Goal: Find specific page/section: Find specific page/section

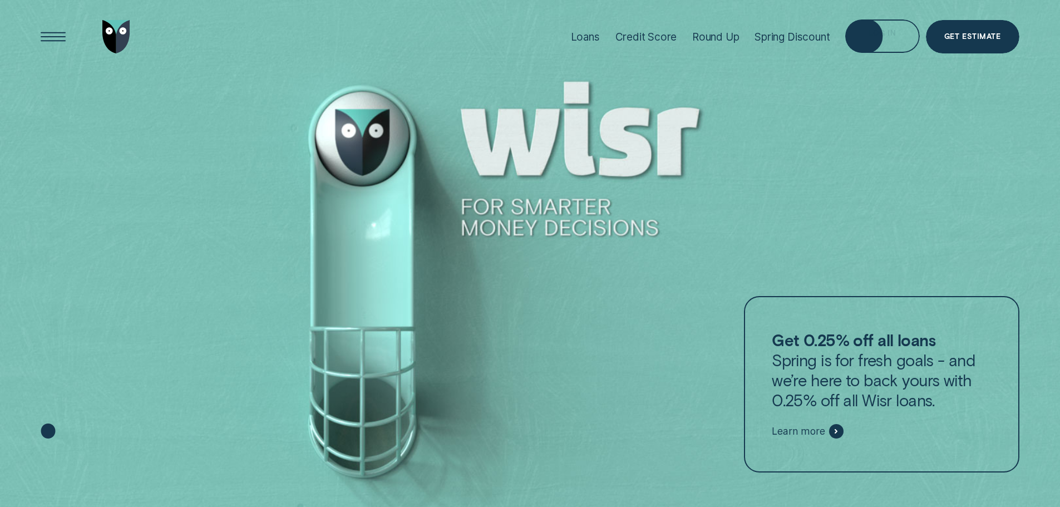
click at [865, 33] on div "Log in" at bounding box center [882, 35] width 74 height 33
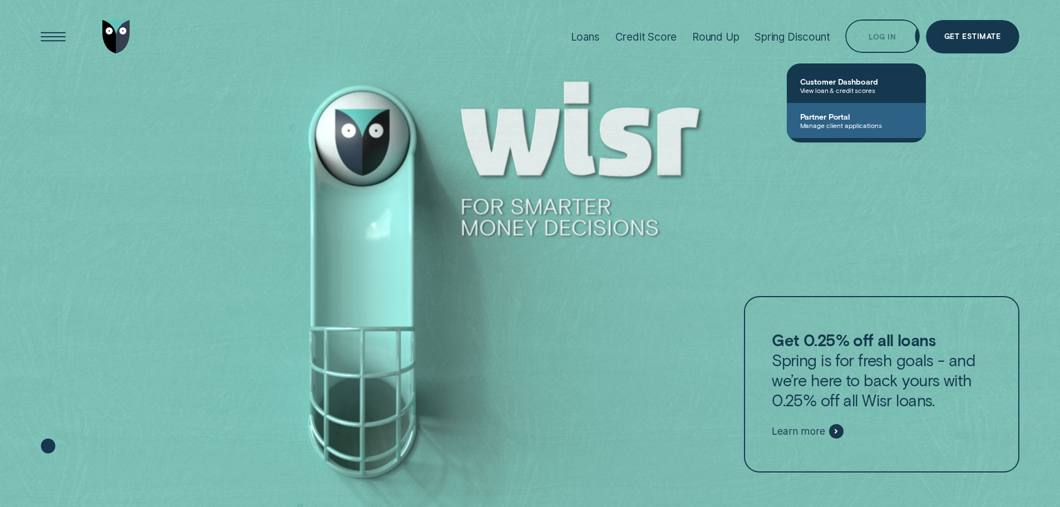
click at [858, 112] on span "Partner Portal" at bounding box center [856, 116] width 112 height 9
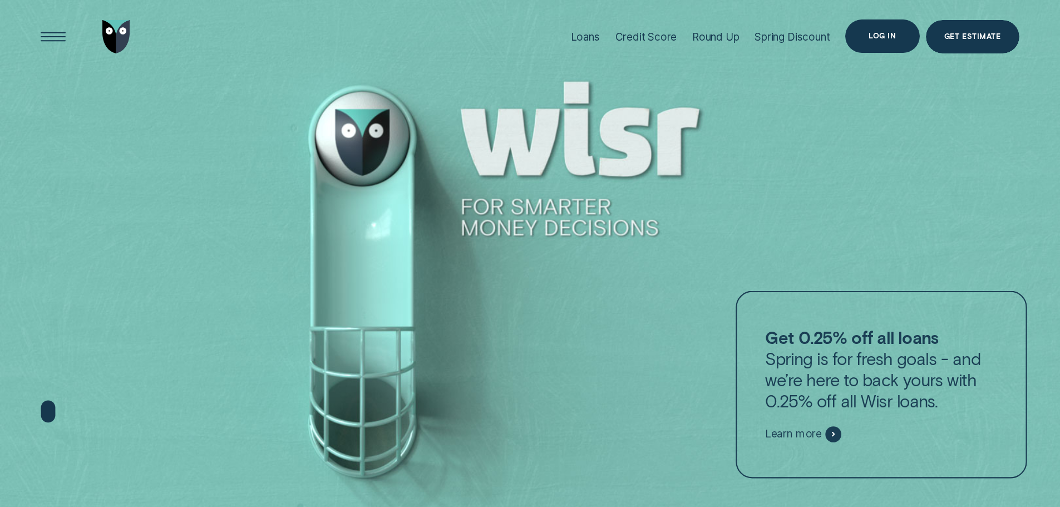
click at [874, 42] on div "Log in" at bounding box center [882, 35] width 74 height 33
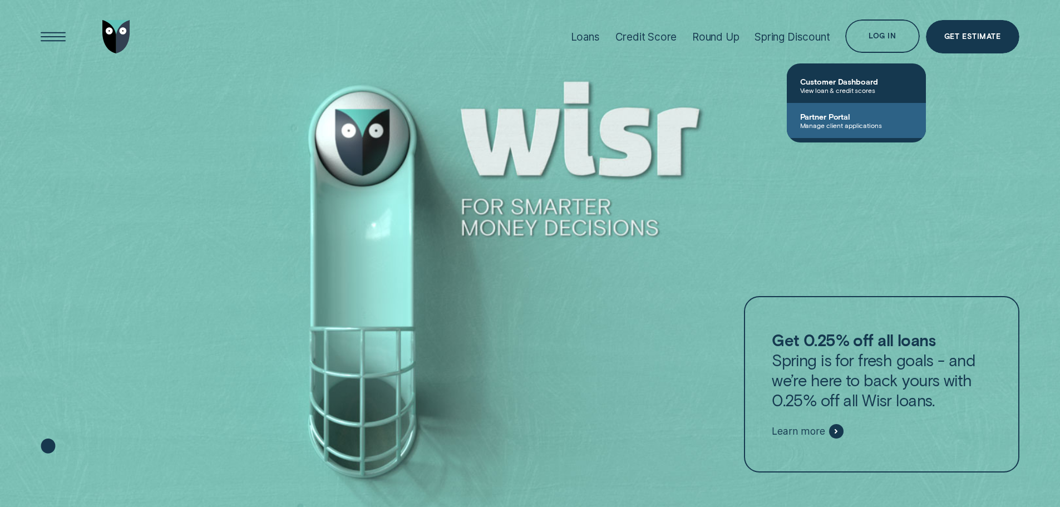
click at [855, 122] on span "Manage client applications" at bounding box center [856, 125] width 112 height 8
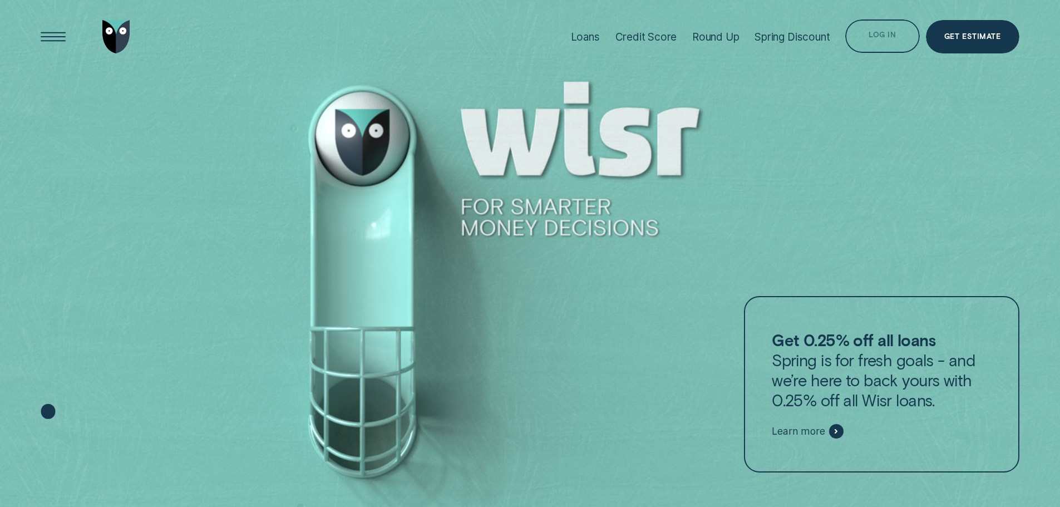
click at [875, 35] on div "Log in" at bounding box center [882, 38] width 27 height 7
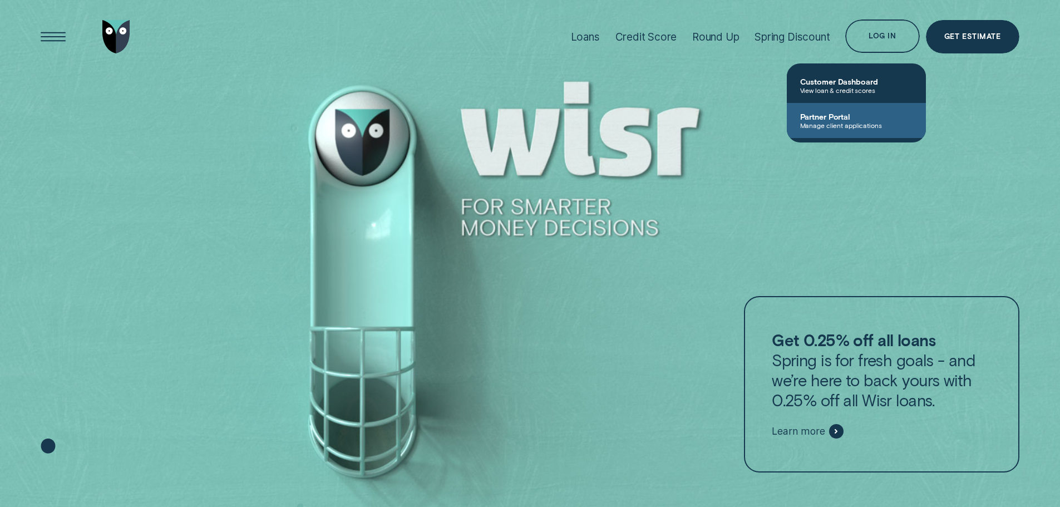
click at [861, 113] on span "Partner Portal" at bounding box center [856, 116] width 112 height 9
